Goal: Task Accomplishment & Management: Manage account settings

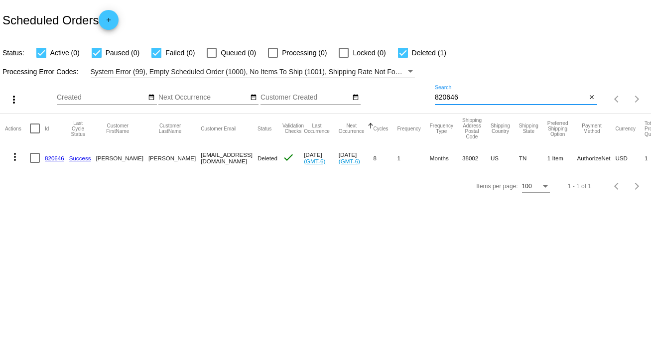
drag, startPoint x: 488, startPoint y: 99, endPoint x: 399, endPoint y: 101, distance: 89.7
click at [399, 101] on div "more_vert Sep Jan Feb Mar Apr 1" at bounding box center [325, 95] width 651 height 35
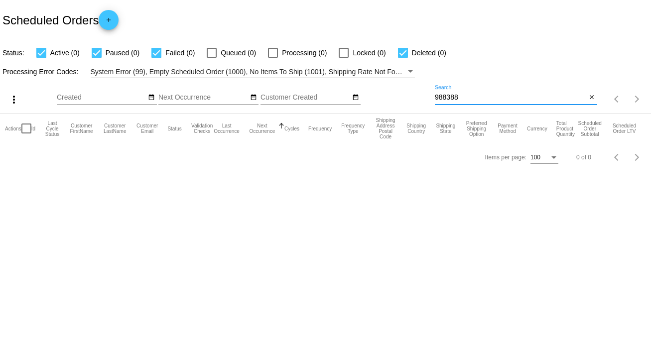
type input "988388"
click at [454, 97] on input "988388" at bounding box center [511, 98] width 152 height 8
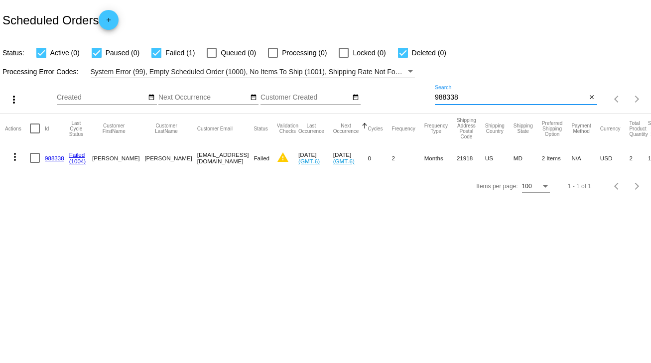
type input "988338"
click at [51, 157] on link "988338" at bounding box center [54, 158] width 19 height 6
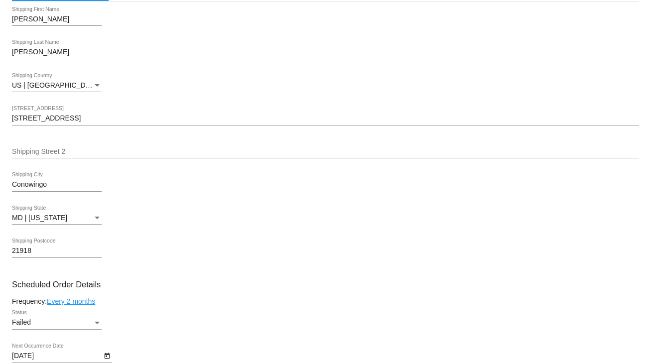
scroll to position [239, 0]
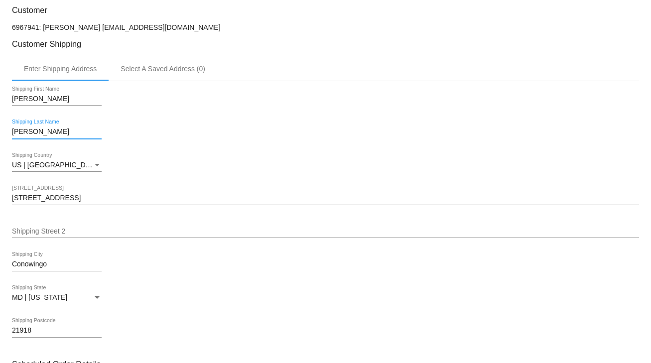
drag, startPoint x: 42, startPoint y: 134, endPoint x: -16, endPoint y: 136, distance: 57.8
click at [0, 136] on html "arrow_back Scheduled Order #988338 Failed more_vert Last Processing Cycle ID: 9…" at bounding box center [325, 181] width 651 height 363
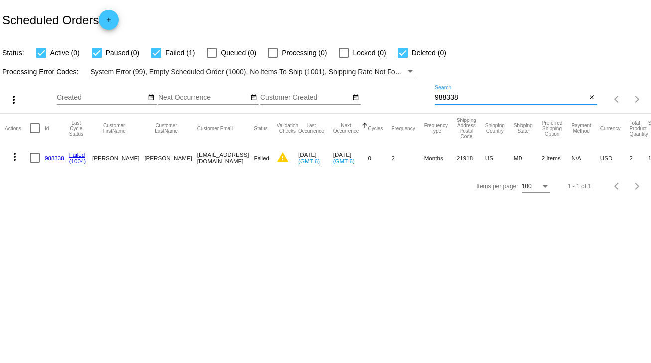
drag, startPoint x: 479, startPoint y: 94, endPoint x: 422, endPoint y: 95, distance: 56.8
click at [422, 95] on div "more_vert Sep Jan Feb Mar [DATE]" at bounding box center [325, 95] width 651 height 35
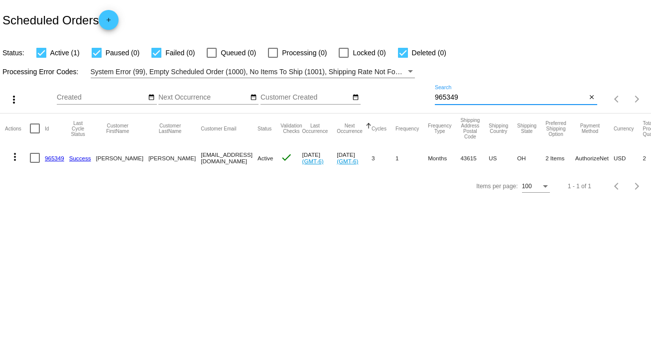
type input "965349"
drag, startPoint x: 34, startPoint y: 159, endPoint x: 21, endPoint y: 161, distance: 13.1
click at [34, 158] on div at bounding box center [35, 158] width 10 height 10
click at [34, 163] on input "checkbox" at bounding box center [34, 163] width 0 height 0
checkbox input "true"
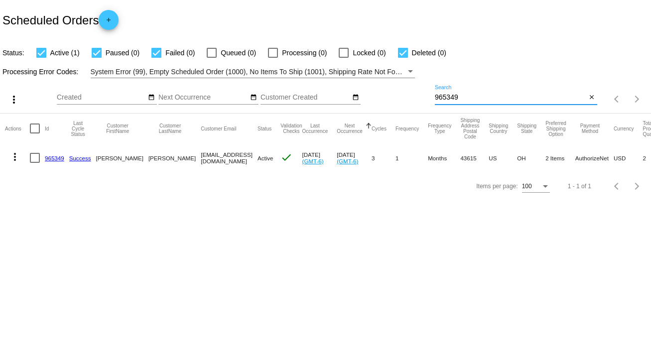
checkbox input "true"
click at [16, 161] on mat-icon "more_vert" at bounding box center [15, 157] width 12 height 12
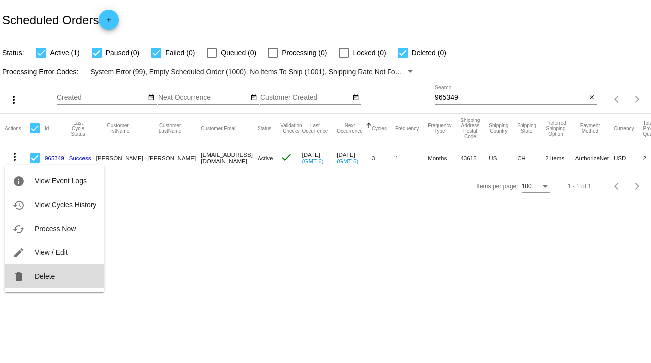
click at [46, 274] on span "Delete" at bounding box center [45, 277] width 20 height 8
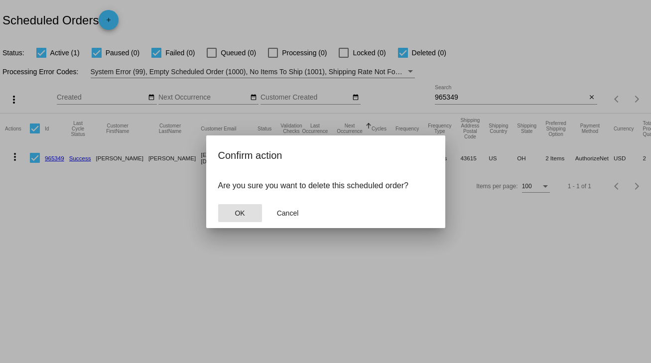
click at [245, 217] on button "OK" at bounding box center [240, 213] width 44 height 18
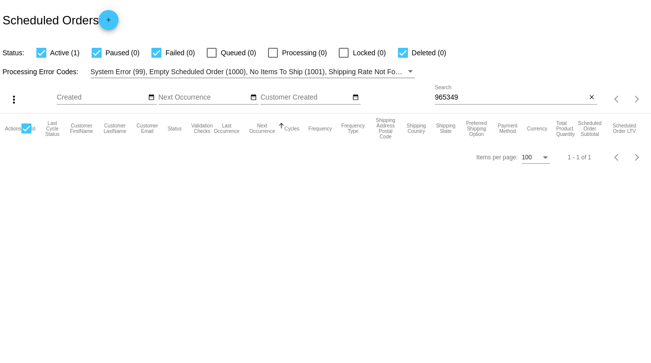
drag, startPoint x: 454, startPoint y: 95, endPoint x: 416, endPoint y: 96, distance: 38.9
click at [416, 96] on div "more_vert Sep Jan Feb Mar [DATE]" at bounding box center [325, 95] width 651 height 35
drag, startPoint x: 461, startPoint y: 95, endPoint x: 425, endPoint y: 95, distance: 36.4
click at [425, 95] on div "more_vert Sep Jan Feb Mar [DATE]" at bounding box center [325, 95] width 651 height 35
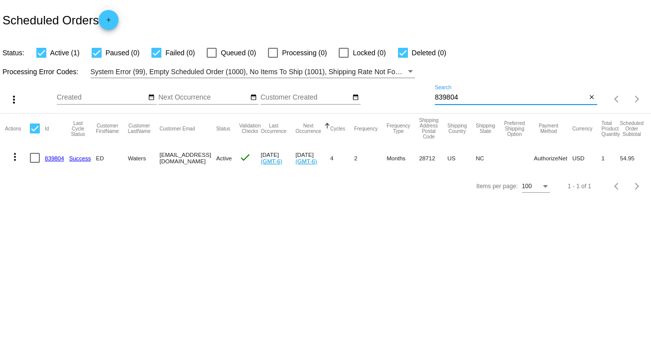
type input "839804"
click at [50, 158] on link "839804" at bounding box center [54, 158] width 19 height 6
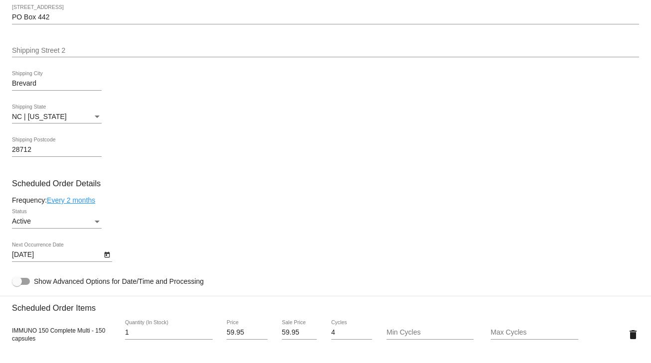
scroll to position [438, 0]
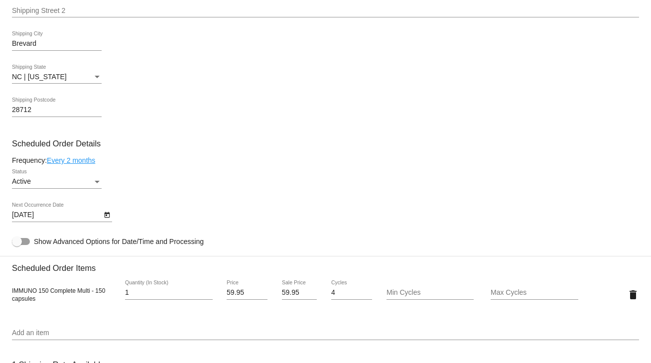
click at [56, 189] on div "Active Status" at bounding box center [57, 178] width 90 height 19
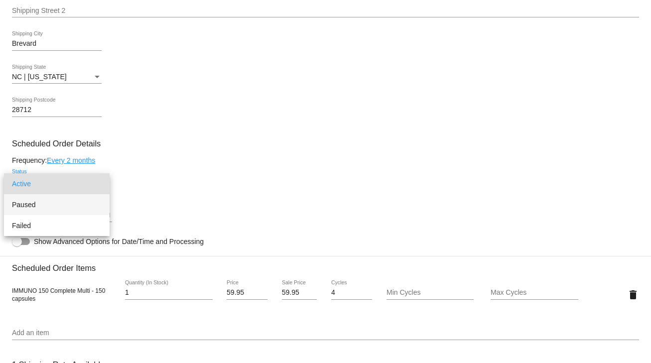
click at [31, 202] on span "Paused" at bounding box center [57, 204] width 90 height 21
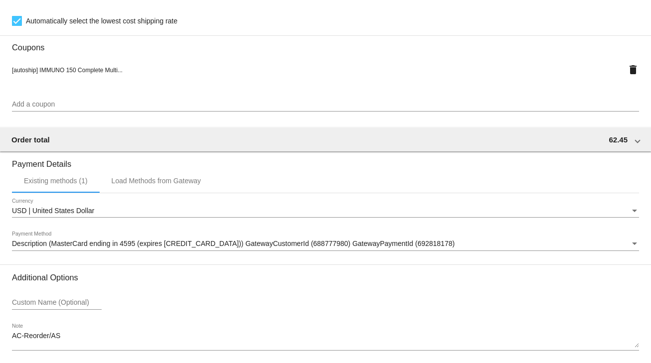
scroll to position [882, 0]
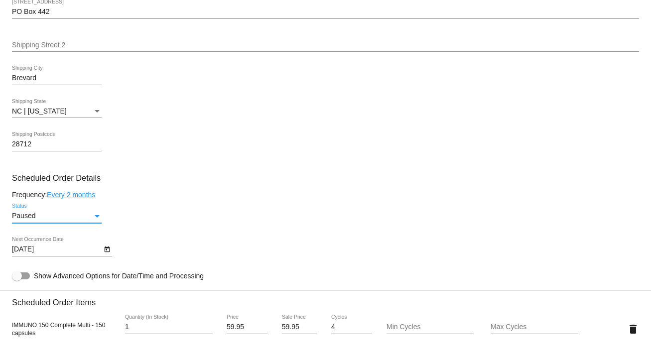
scroll to position [165, 0]
